Goal: Task Accomplishment & Management: Manage account settings

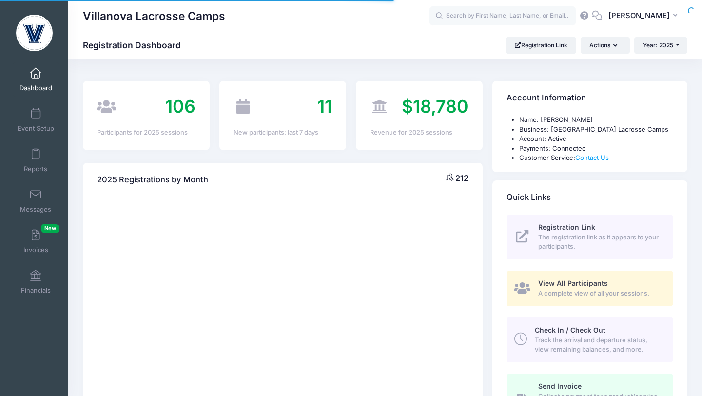
select select
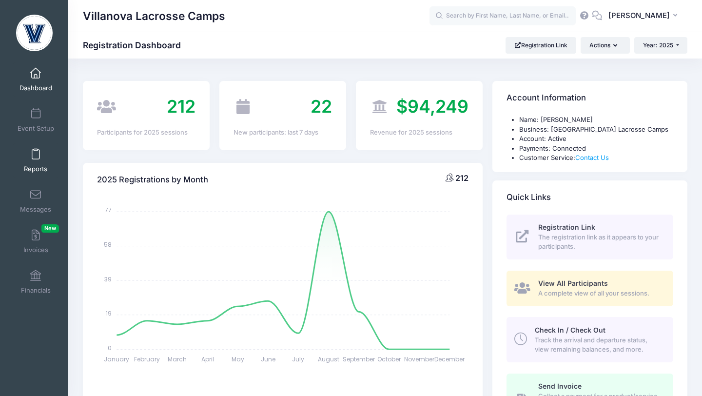
click at [36, 155] on span at bounding box center [36, 154] width 0 height 11
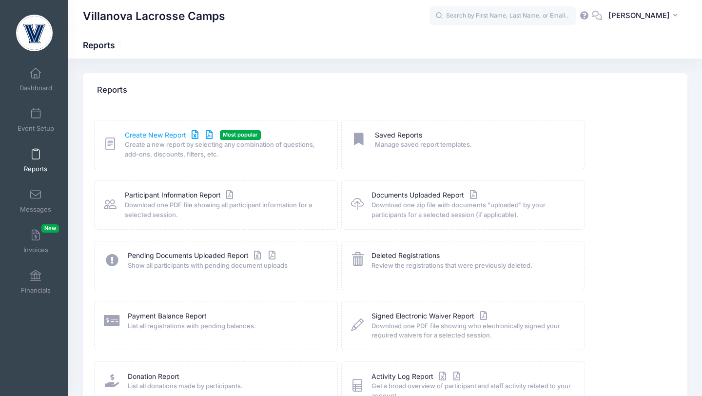
click at [142, 135] on link "Create New Report" at bounding box center [170, 135] width 91 height 10
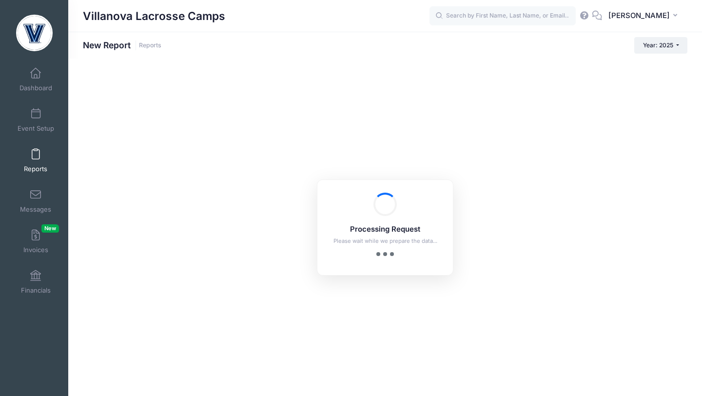
checkbox input "true"
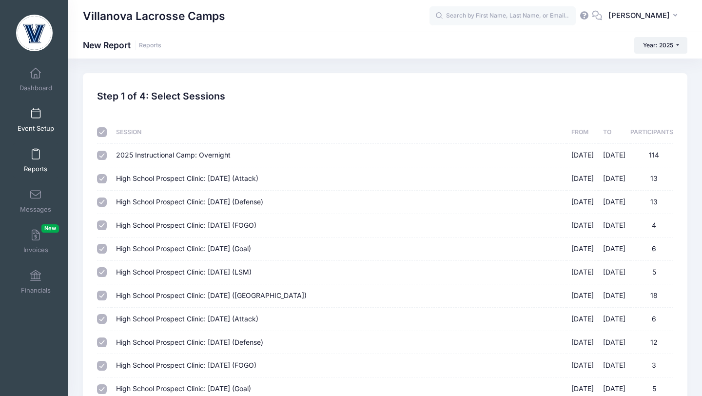
click at [35, 122] on link "Event Setup" at bounding box center [36, 120] width 46 height 34
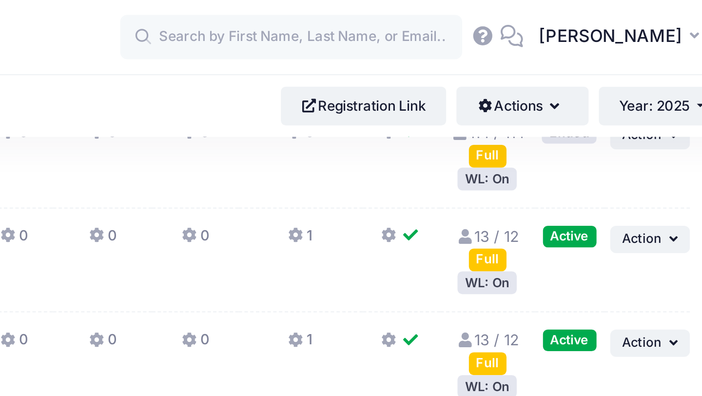
scroll to position [81, 0]
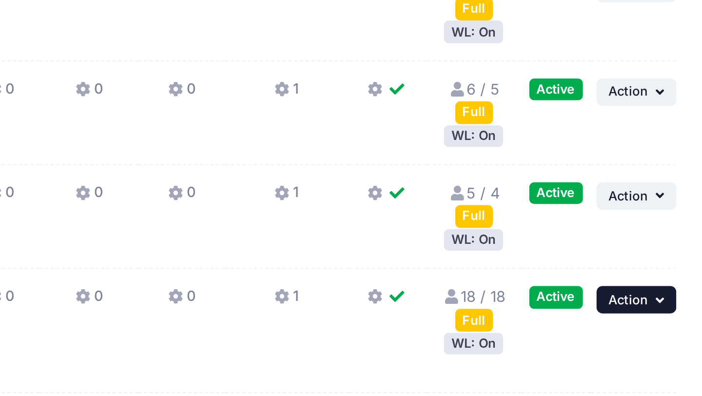
click at [666, 325] on icon "button" at bounding box center [668, 325] width 6 height 5
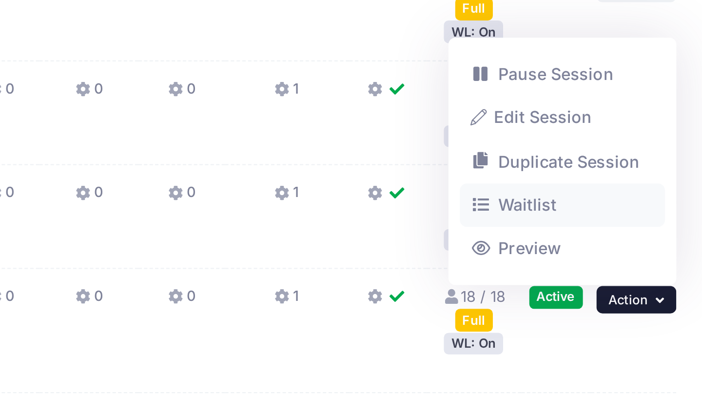
click at [608, 285] on link "Waitlist" at bounding box center [625, 285] width 88 height 19
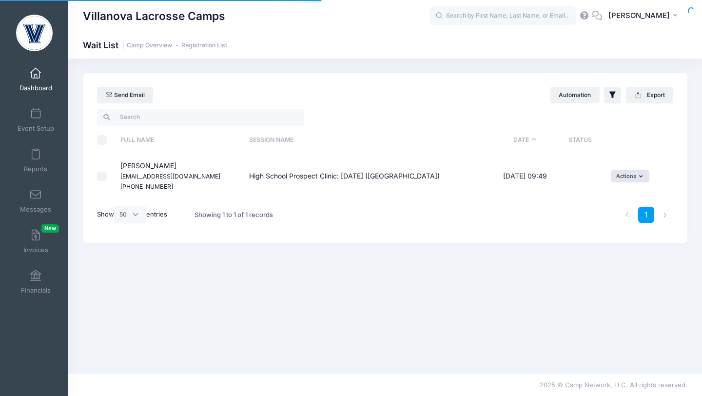
select select "50"
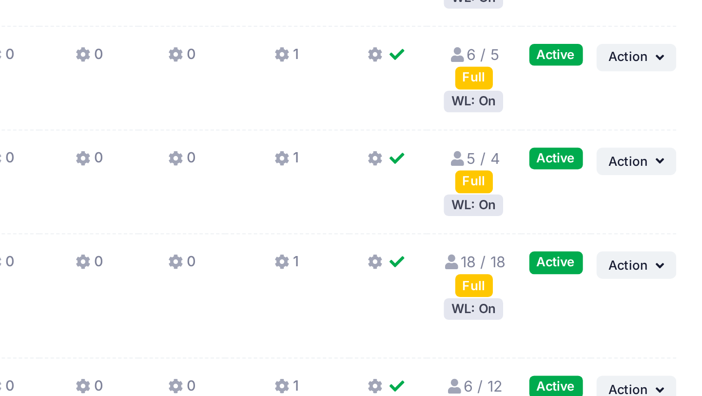
scroll to position [68, 0]
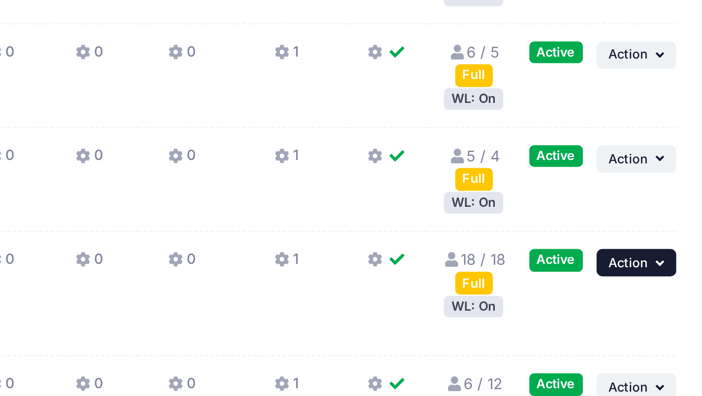
click at [651, 342] on button "... Action" at bounding box center [656, 339] width 34 height 12
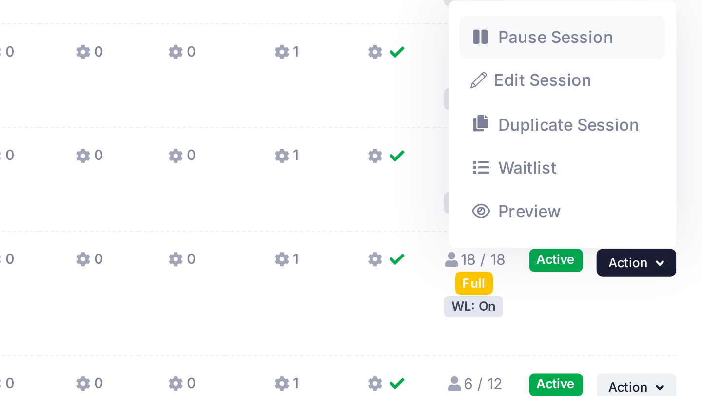
click at [614, 243] on link "Pause Session" at bounding box center [625, 242] width 88 height 19
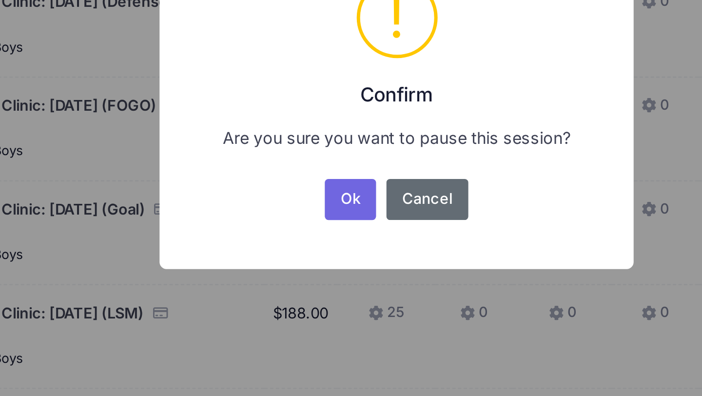
click at [356, 240] on button "Cancel" at bounding box center [365, 245] width 36 height 18
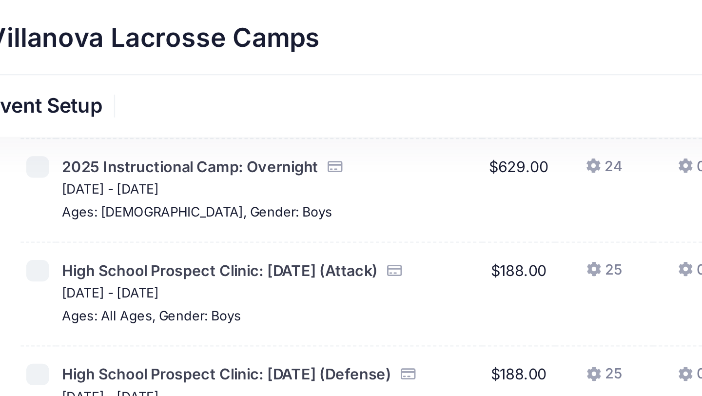
scroll to position [63, 0]
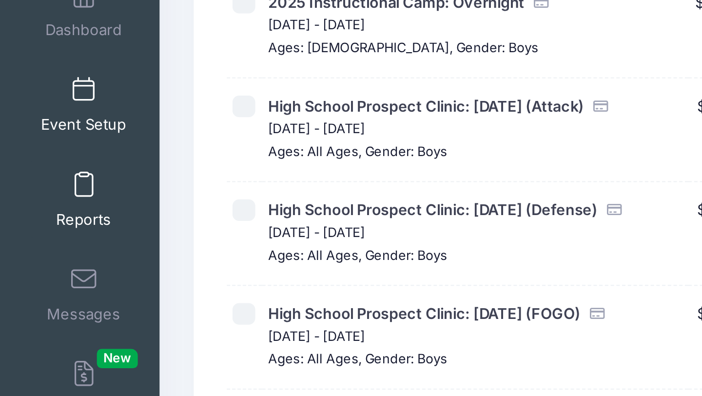
click at [36, 158] on span at bounding box center [36, 154] width 0 height 11
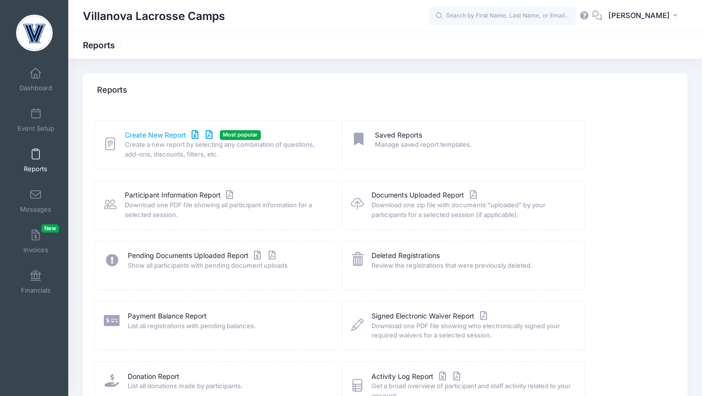
click at [143, 135] on link "Create New Report" at bounding box center [170, 135] width 91 height 10
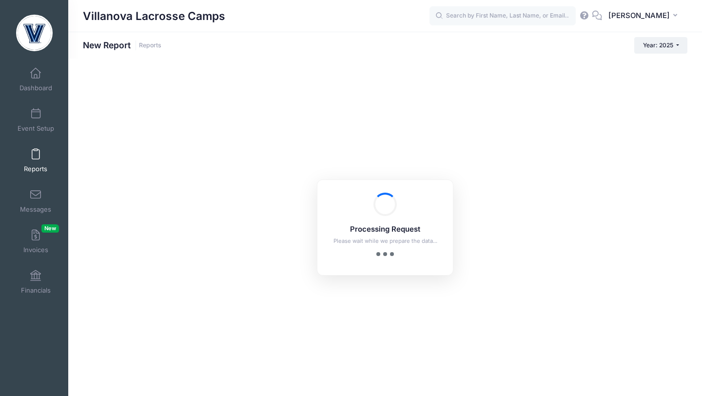
checkbox input "true"
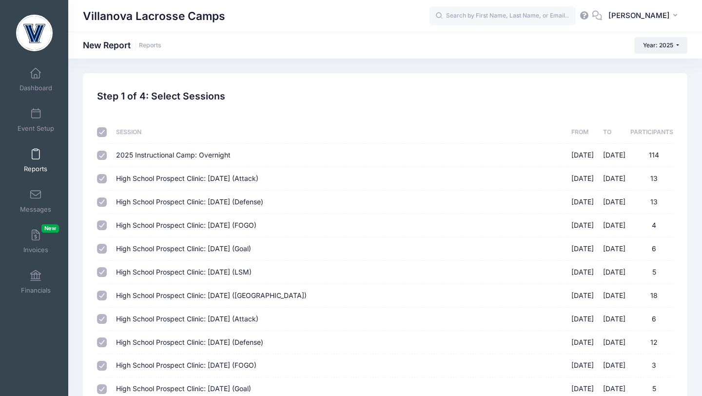
click at [105, 151] on input "2025 Instructional Camp: Overnight [DATE] - [DATE] 114" at bounding box center [102, 156] width 10 height 10
checkbox input "false"
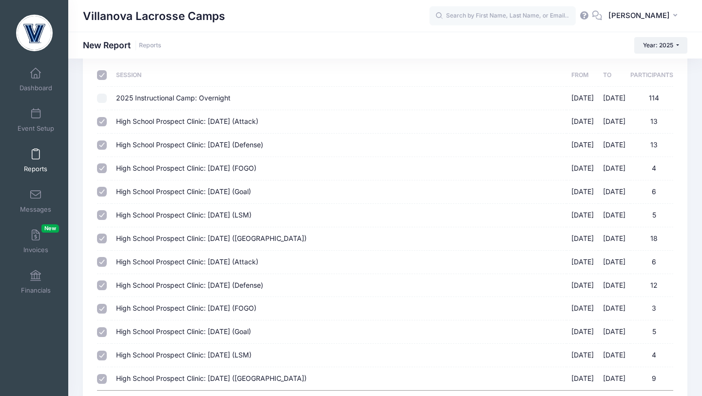
scroll to position [150, 0]
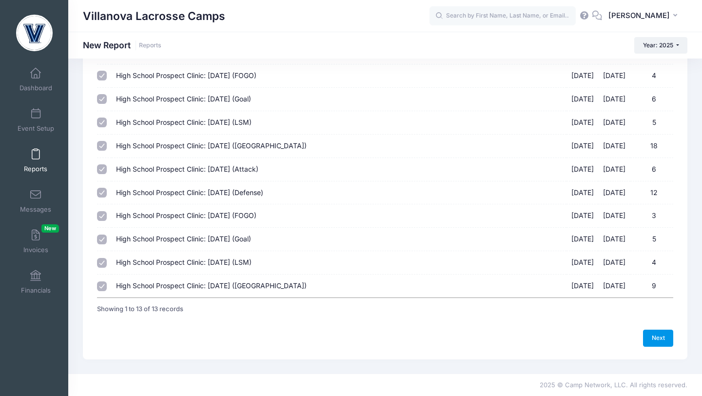
click at [650, 333] on link "Next" at bounding box center [658, 338] width 30 height 17
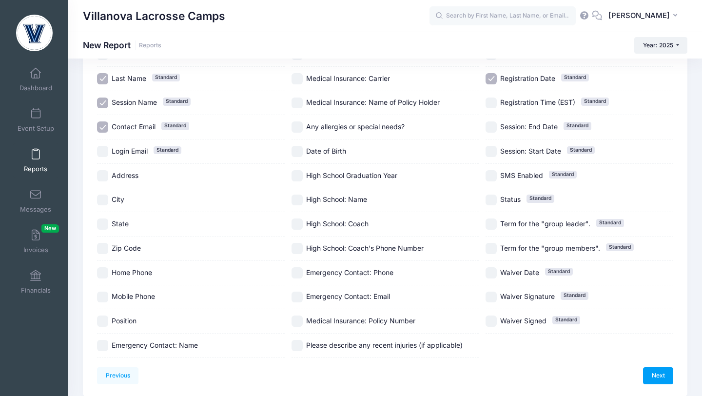
scroll to position [157, 0]
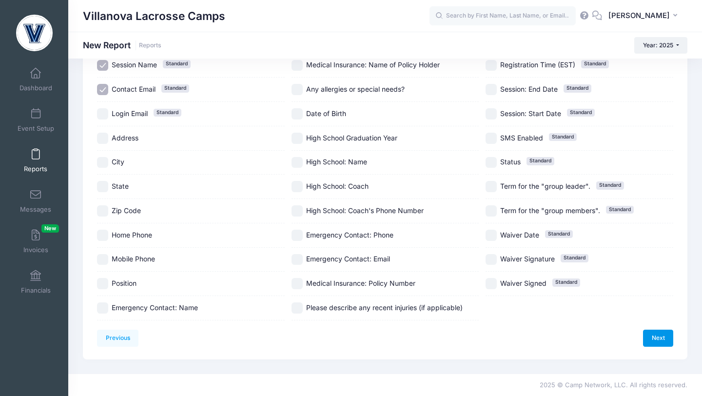
click at [650, 336] on link "Next" at bounding box center [658, 338] width 30 height 17
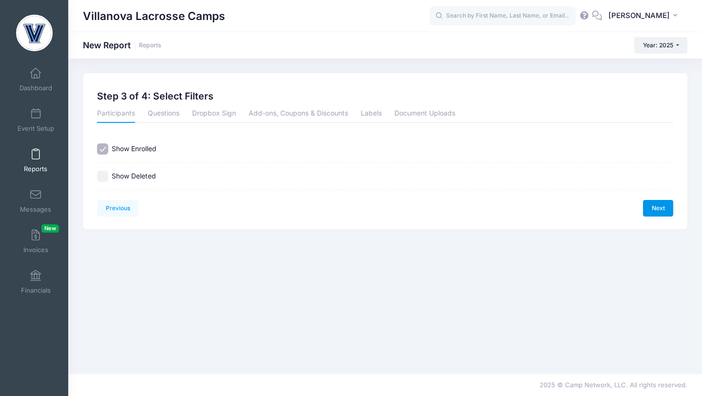
scroll to position [0, 0]
click at [655, 212] on link "Next" at bounding box center [658, 208] width 30 height 17
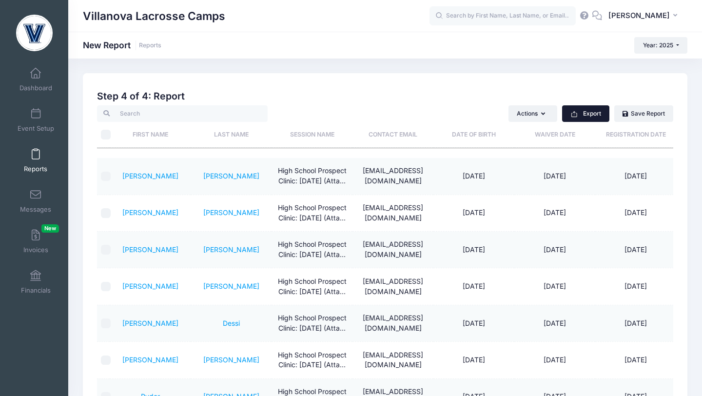
click at [585, 117] on button "Export" at bounding box center [585, 113] width 47 height 17
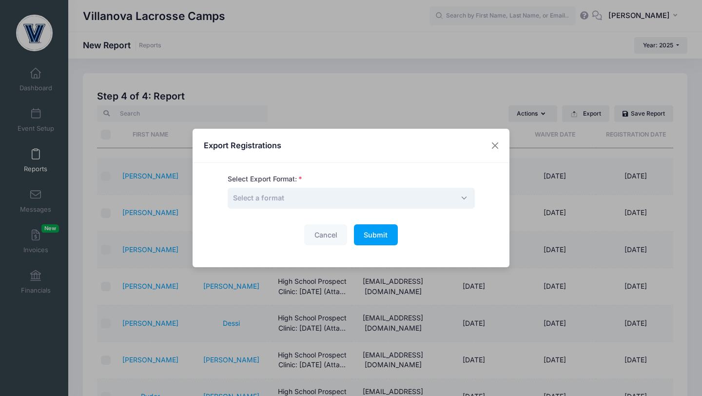
click at [381, 198] on span "Select a format" at bounding box center [351, 198] width 247 height 21
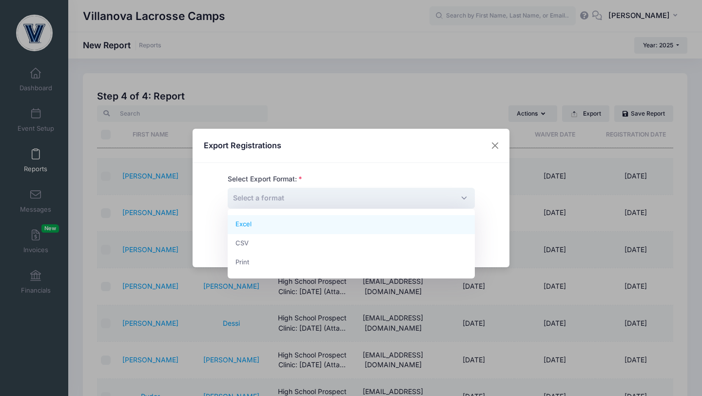
select select "excel"
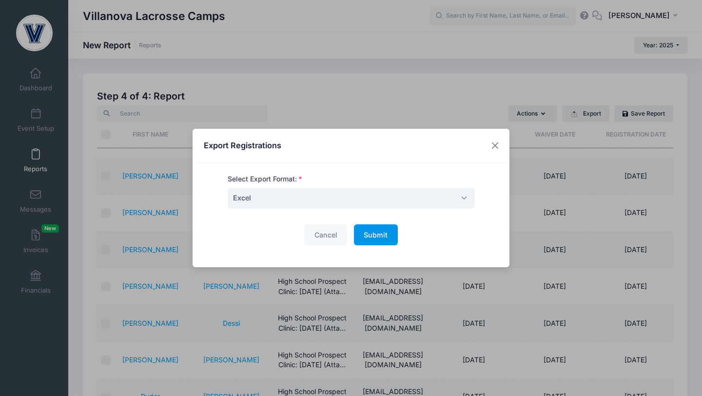
click at [375, 235] on span "Submit" at bounding box center [376, 235] width 24 height 8
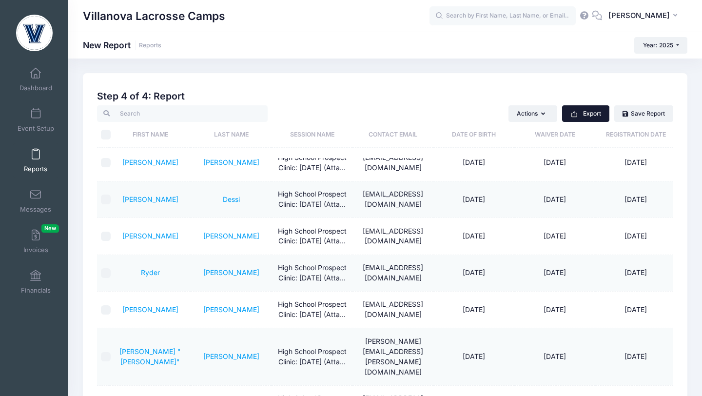
scroll to position [140, 0]
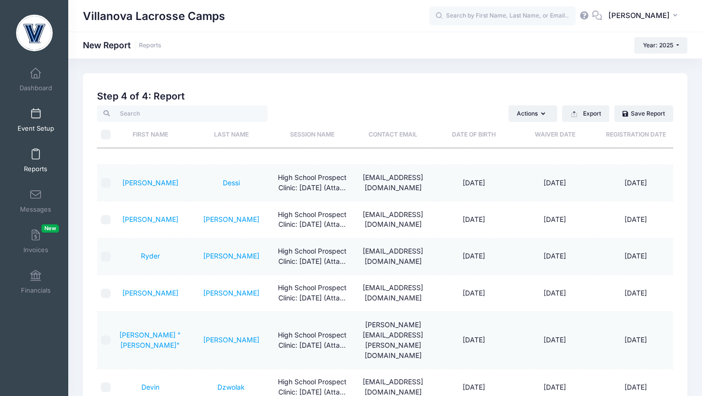
click at [36, 117] on span at bounding box center [36, 114] width 0 height 11
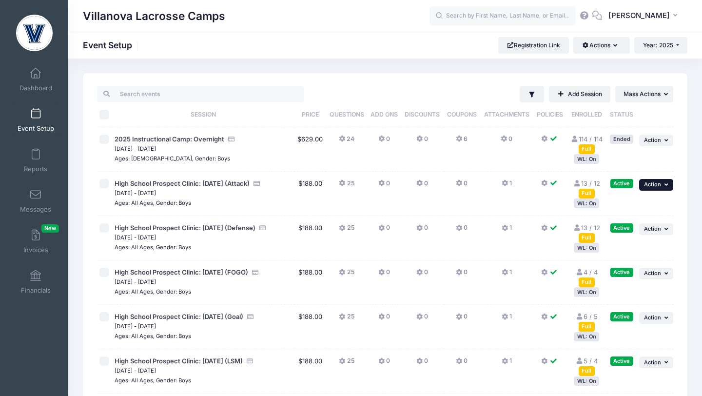
click at [657, 186] on span "Action" at bounding box center [652, 184] width 17 height 7
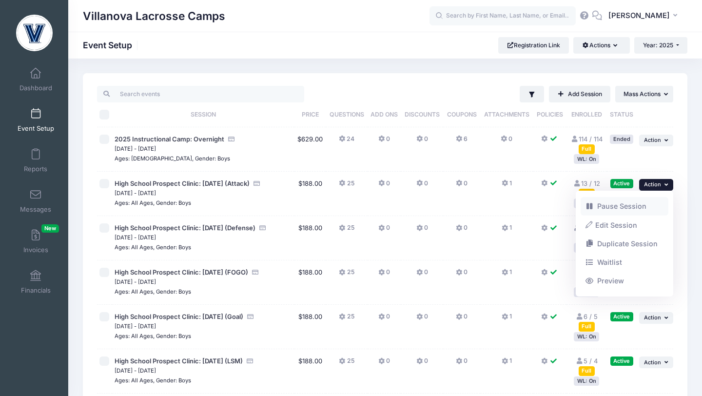
click at [611, 203] on link "Pause Session" at bounding box center [625, 206] width 88 height 19
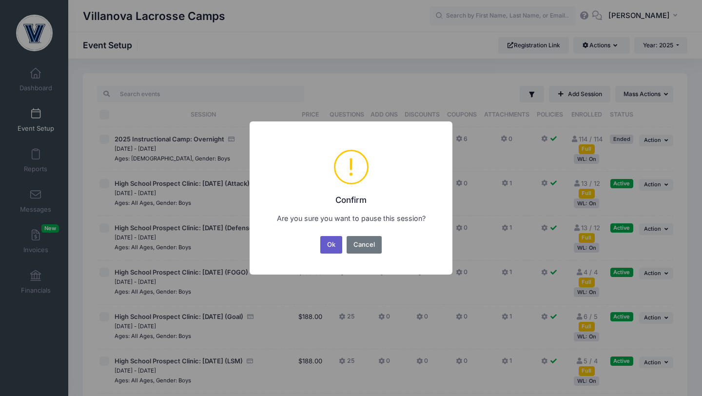
click at [336, 245] on button "Ok" at bounding box center [331, 245] width 22 height 18
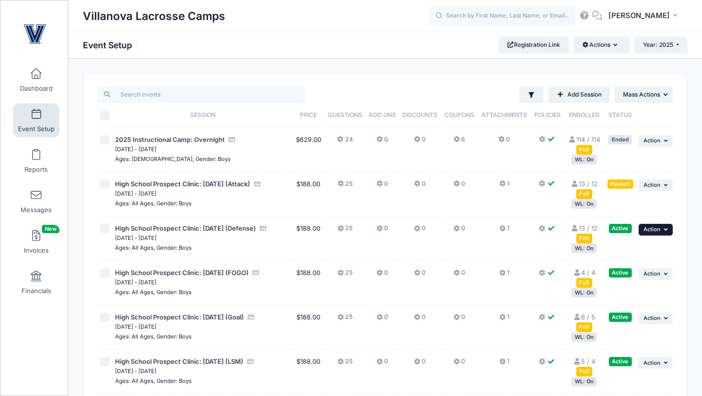
click at [653, 229] on span "Action" at bounding box center [652, 229] width 17 height 7
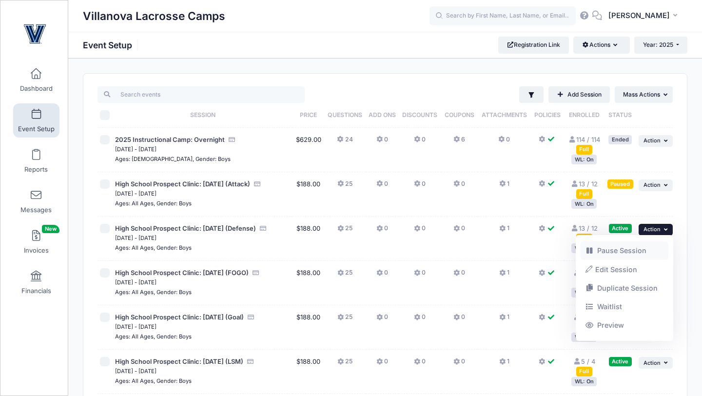
click at [631, 246] on link "Pause Session" at bounding box center [625, 250] width 88 height 19
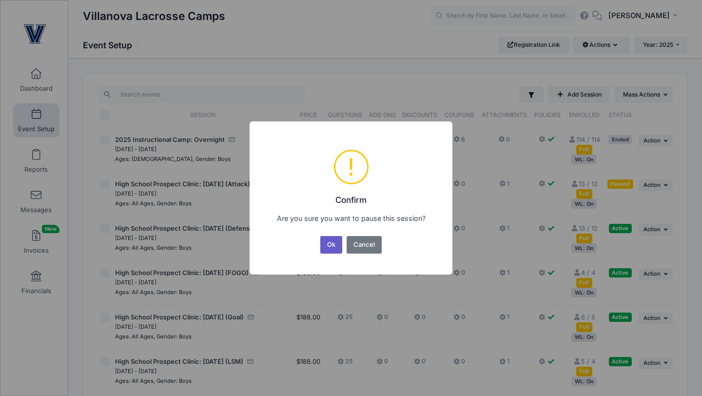
click at [329, 247] on button "Ok" at bounding box center [331, 245] width 22 height 18
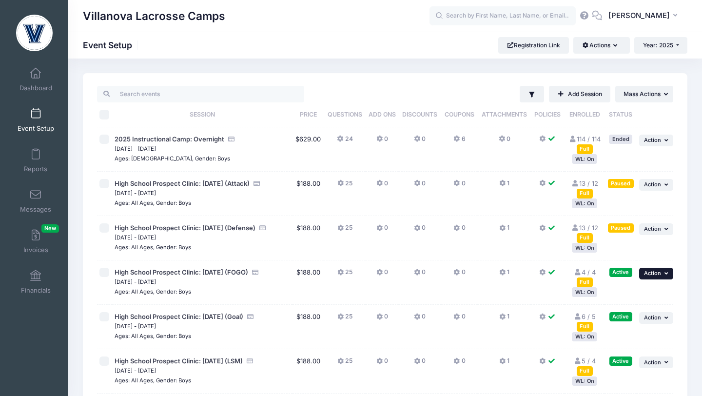
click at [656, 276] on span "Action" at bounding box center [652, 273] width 17 height 7
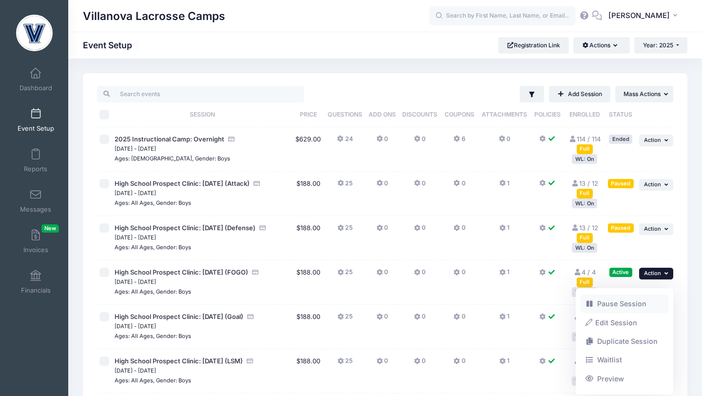
click at [628, 307] on link "Pause Session" at bounding box center [625, 304] width 88 height 19
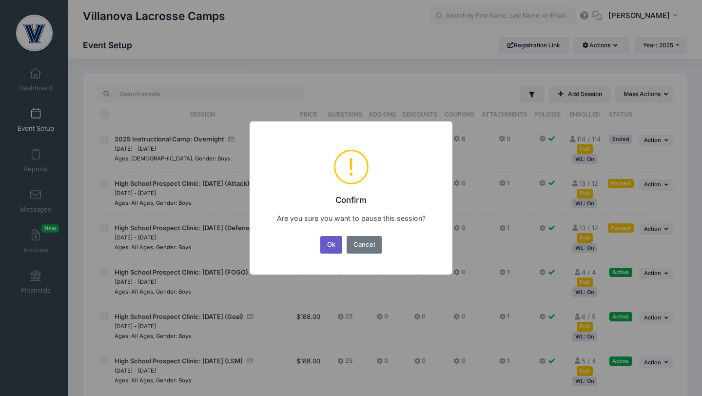
click at [330, 245] on button "Ok" at bounding box center [331, 245] width 22 height 18
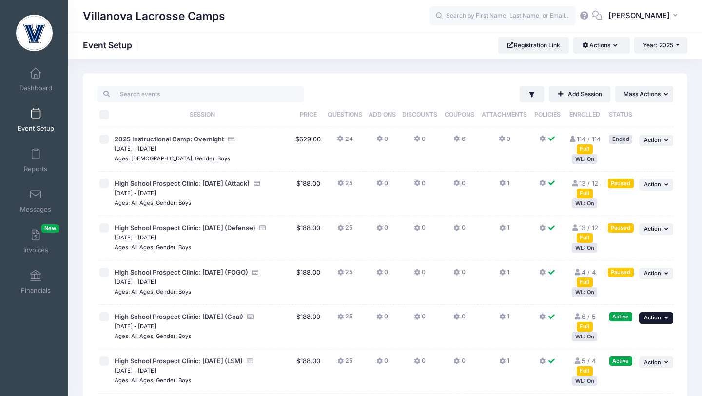
click at [653, 321] on span "Action" at bounding box center [652, 317] width 17 height 7
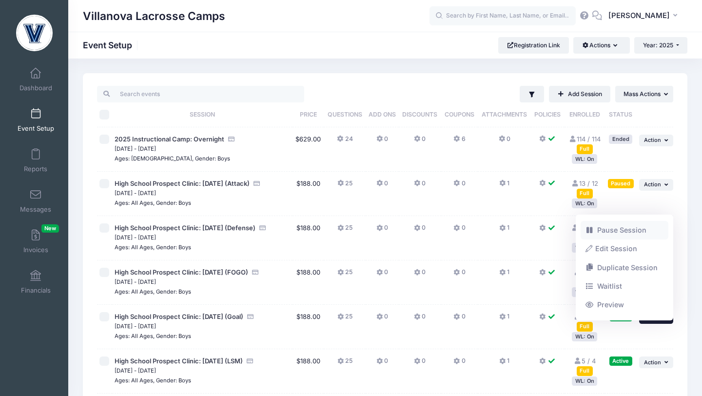
click at [613, 230] on link "Pause Session" at bounding box center [625, 230] width 88 height 19
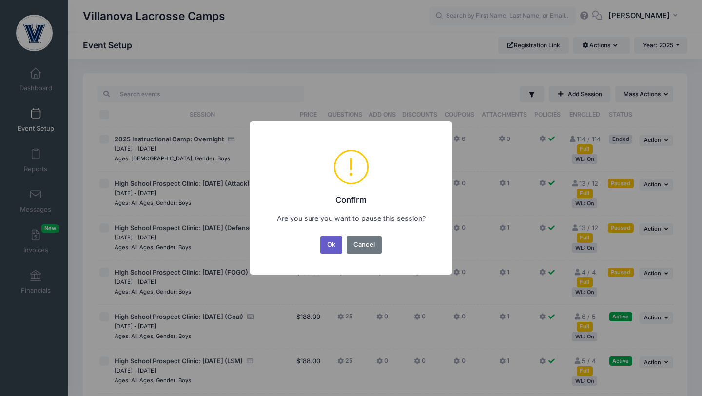
click at [330, 249] on button "Ok" at bounding box center [331, 245] width 22 height 18
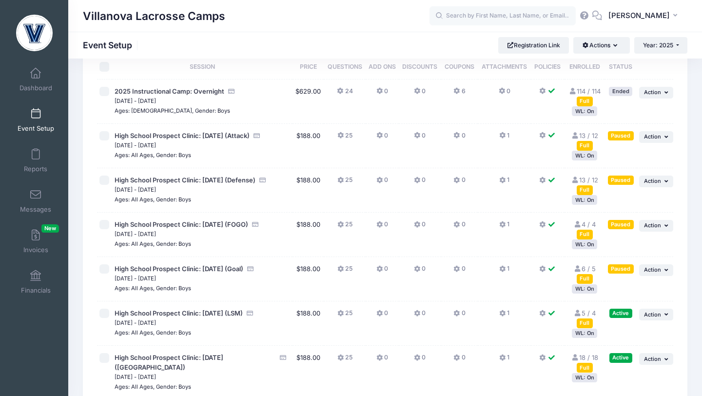
scroll to position [50, 0]
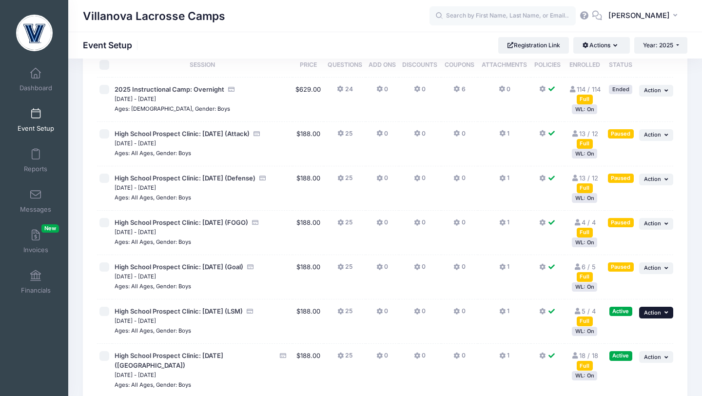
click at [652, 316] on span "Action" at bounding box center [652, 312] width 17 height 7
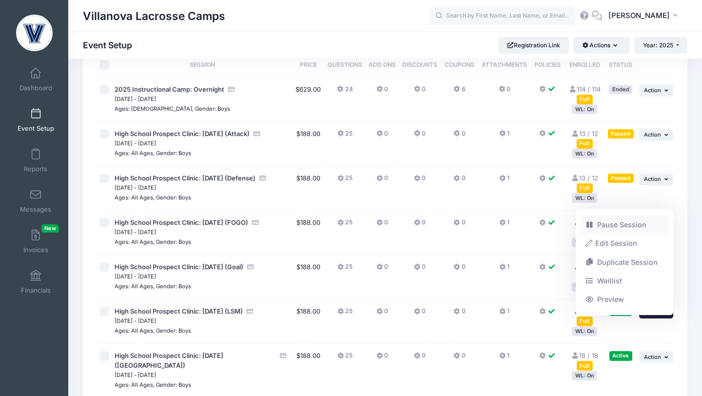
click at [610, 221] on link "Pause Session" at bounding box center [625, 225] width 88 height 19
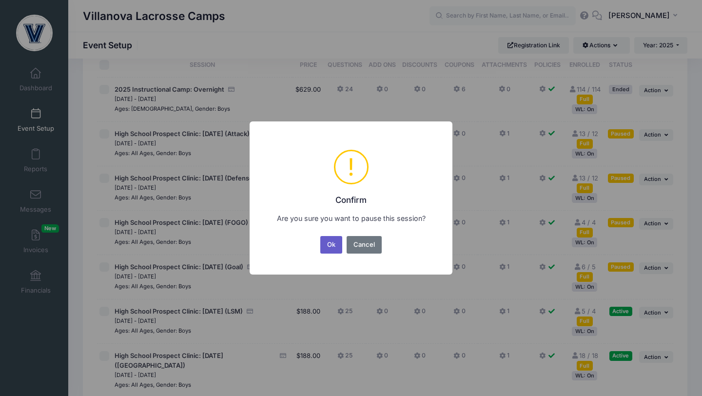
click at [328, 244] on button "Ok" at bounding box center [331, 245] width 22 height 18
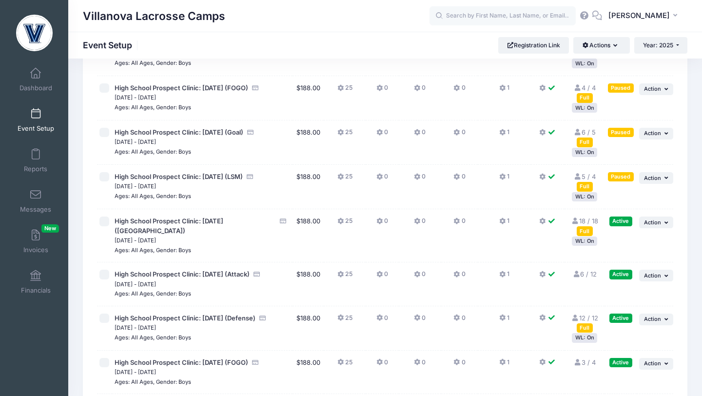
scroll to position [188, 0]
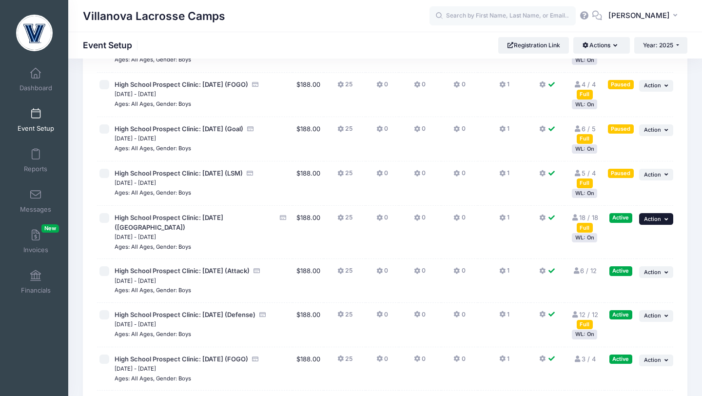
click at [658, 224] on button "... Action" at bounding box center [656, 219] width 34 height 12
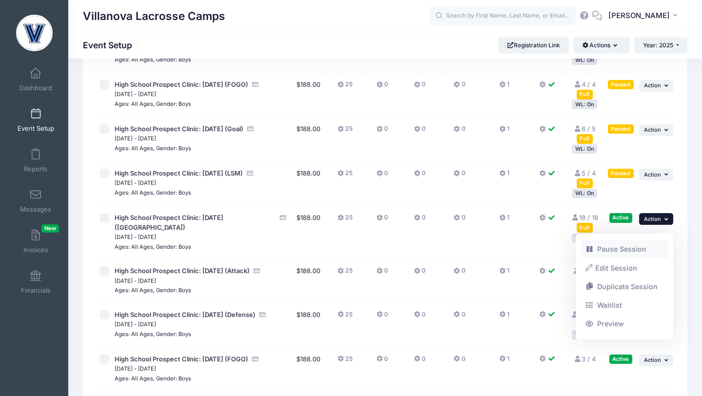
click at [625, 247] on link "Pause Session" at bounding box center [625, 249] width 88 height 19
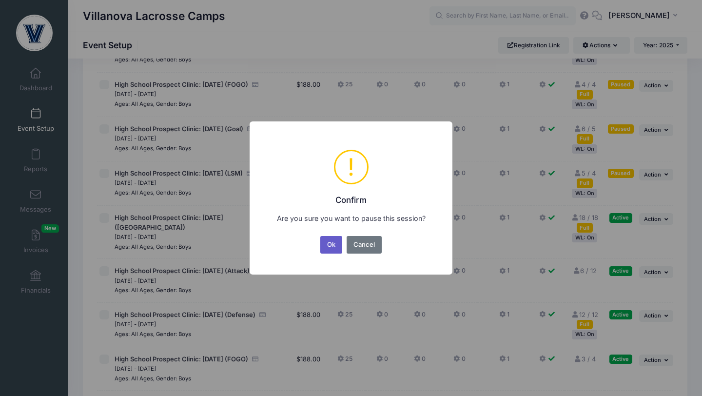
click at [325, 236] on button "Ok" at bounding box center [331, 245] width 22 height 18
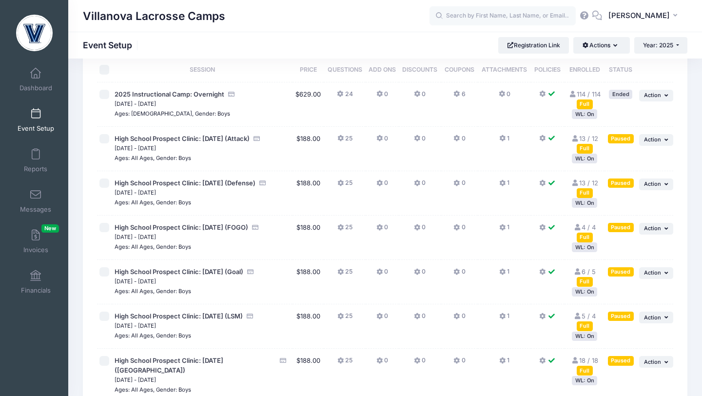
scroll to position [49, 0]
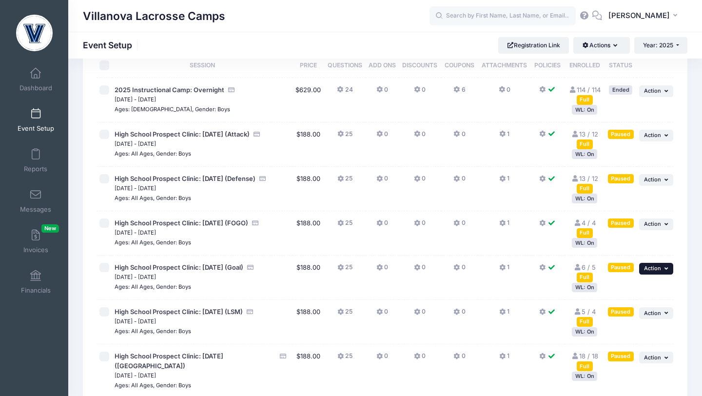
click at [659, 272] on span "Action" at bounding box center [652, 268] width 17 height 7
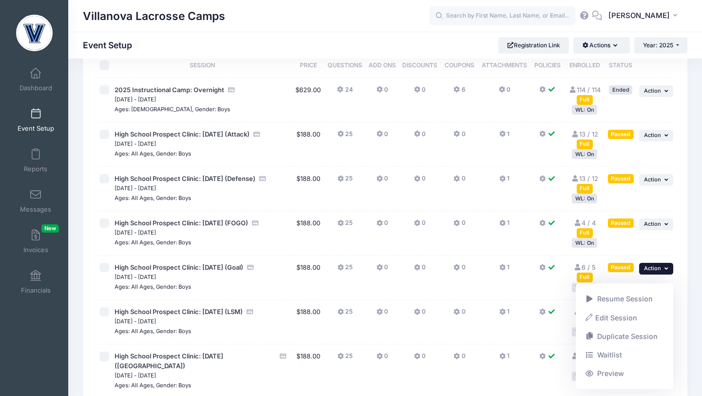
click at [500, 255] on td "1" at bounding box center [504, 233] width 53 height 44
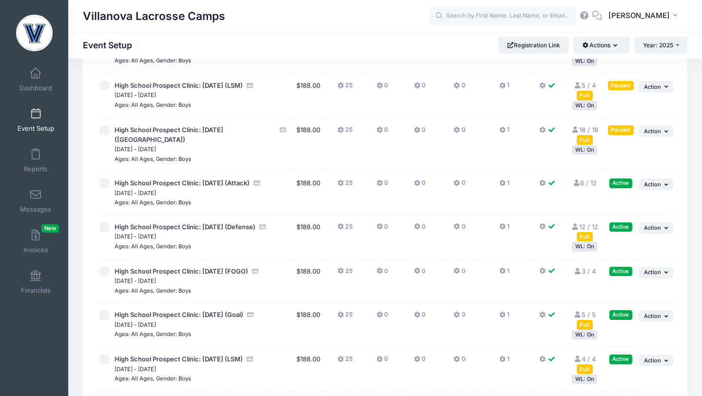
scroll to position [280, 0]
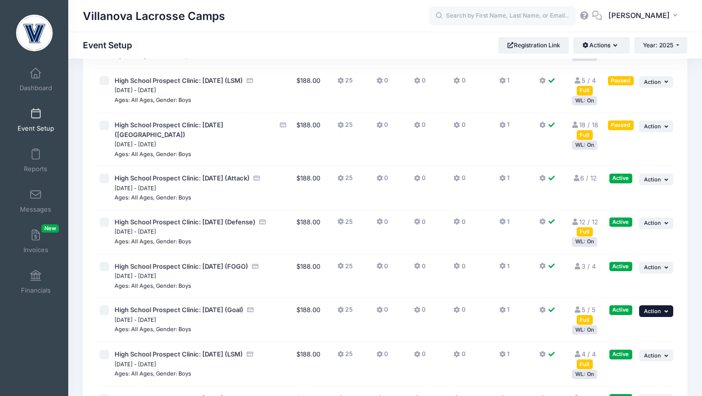
click at [656, 316] on button "... Action" at bounding box center [656, 311] width 34 height 12
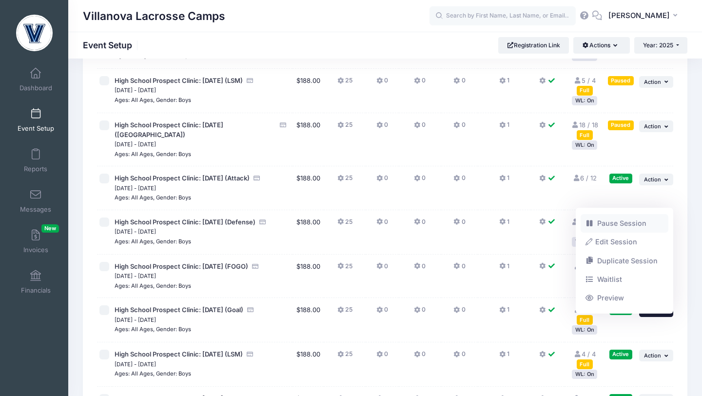
click at [629, 223] on link "Pause Session" at bounding box center [625, 223] width 88 height 19
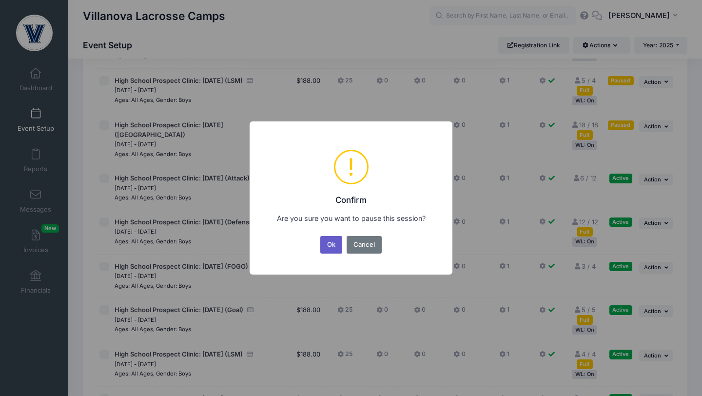
click at [320, 246] on button "Ok" at bounding box center [331, 245] width 22 height 18
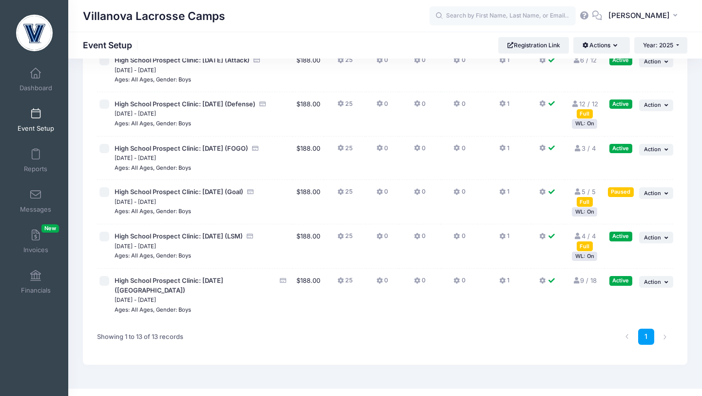
scroll to position [413, 0]
